Goal: Transaction & Acquisition: Subscribe to service/newsletter

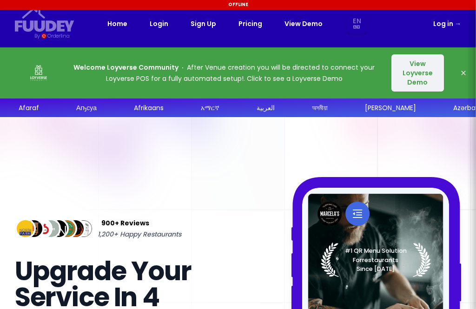
select select "en"
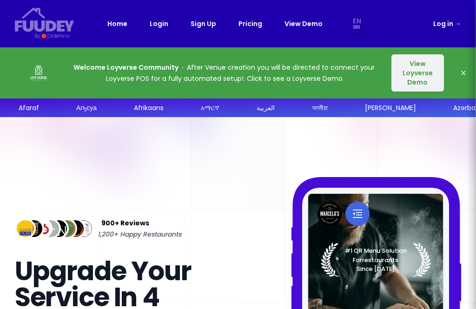
click at [248, 25] on link "Pricing" at bounding box center [250, 23] width 24 height 11
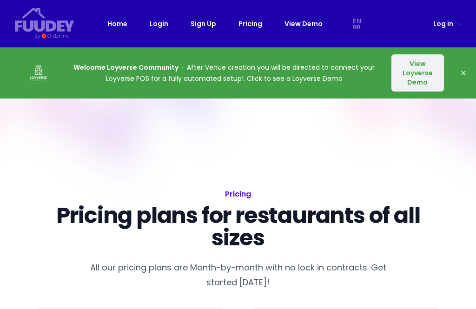
select select "en"
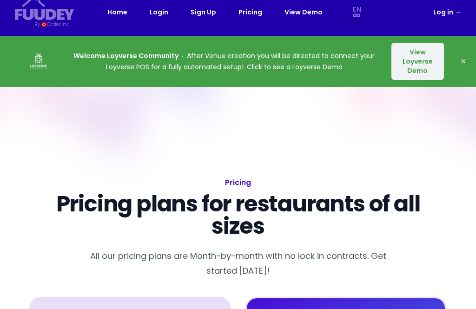
select select "en"
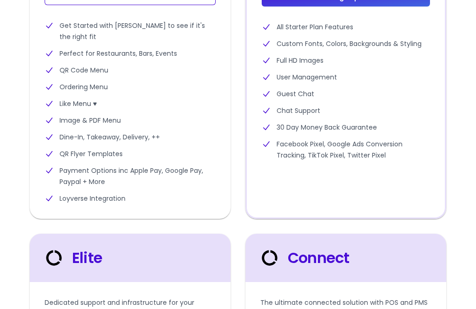
scroll to position [441, 0]
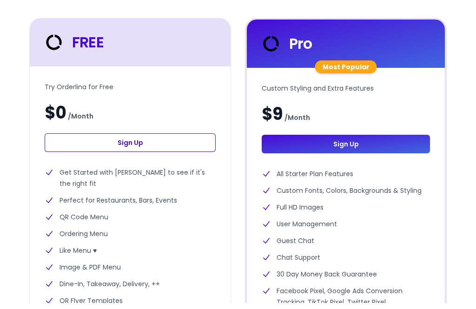
select select "en"
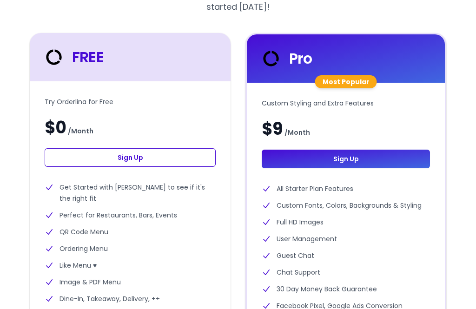
select select "en"
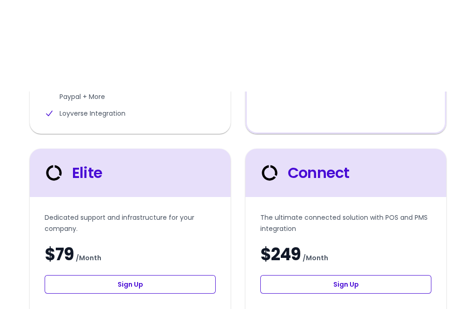
select select "en"
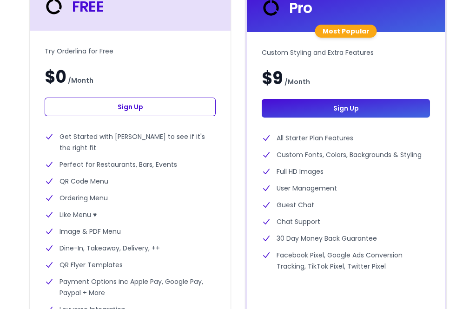
scroll to position [324, 0]
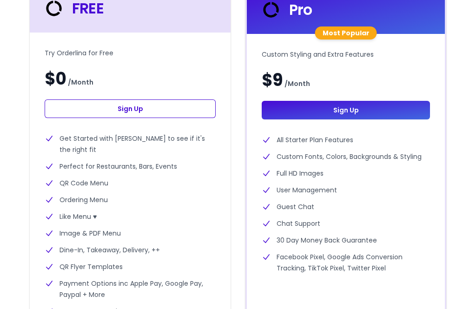
click at [59, 212] on li "Like Menu ♥" at bounding box center [130, 216] width 171 height 11
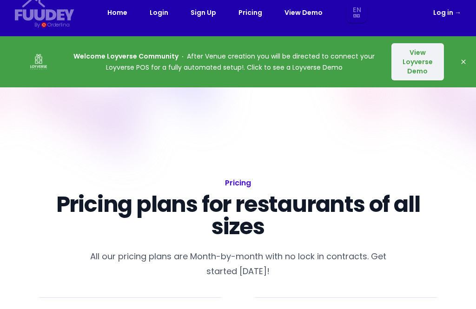
scroll to position [12, 0]
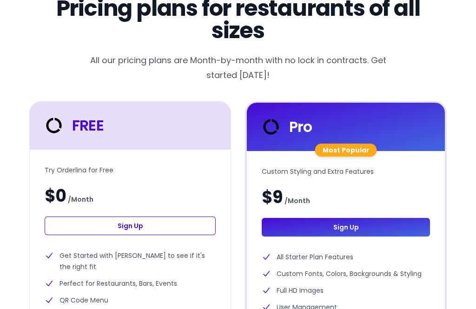
select select "en"
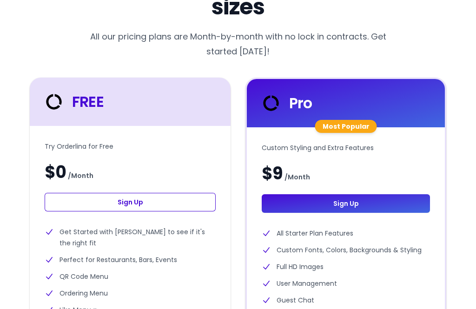
click at [68, 206] on link "Sign Up" at bounding box center [130, 202] width 171 height 19
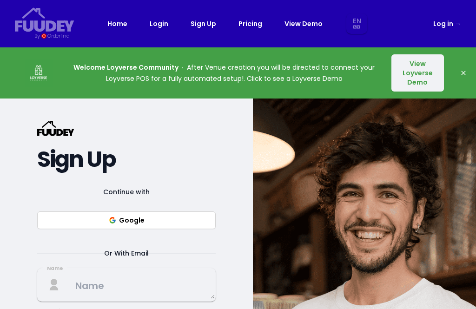
select select "en"
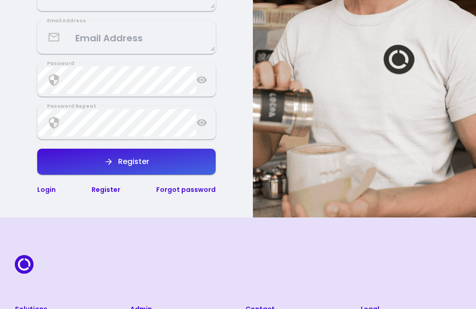
scroll to position [291, 0]
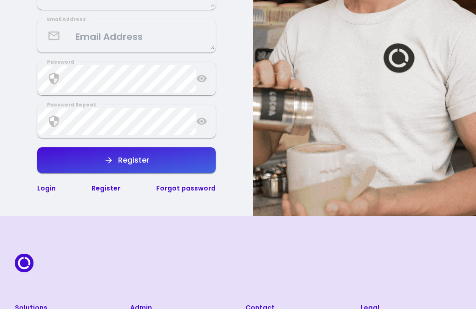
click at [103, 189] on link "Register" at bounding box center [106, 188] width 29 height 9
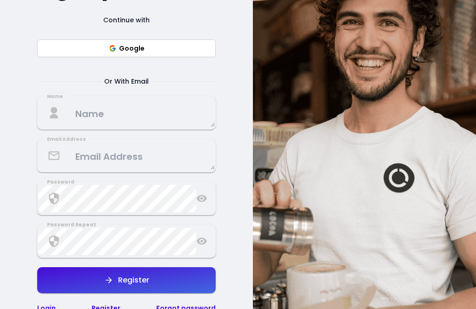
select select "en"
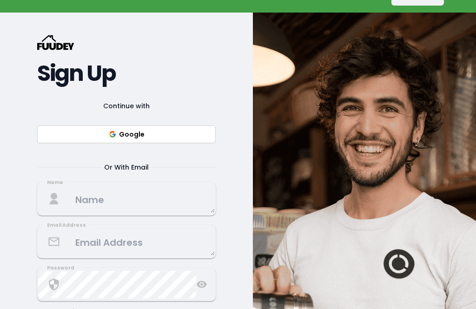
scroll to position [85, 0]
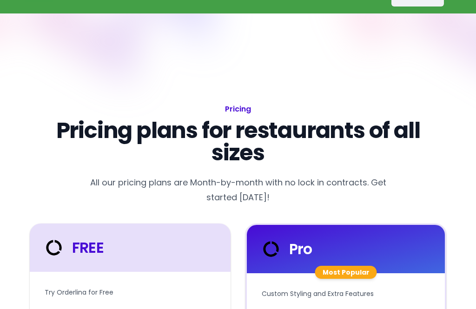
select select "en"
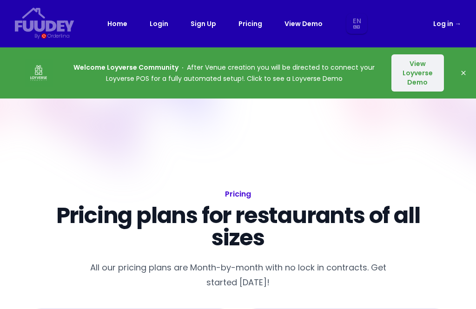
select select "en"
click at [424, 71] on button "View Loyverse Demo" at bounding box center [417, 72] width 53 height 37
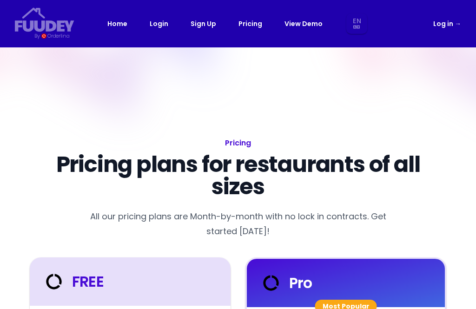
select select "en"
